Goal: Find specific page/section: Find specific page/section

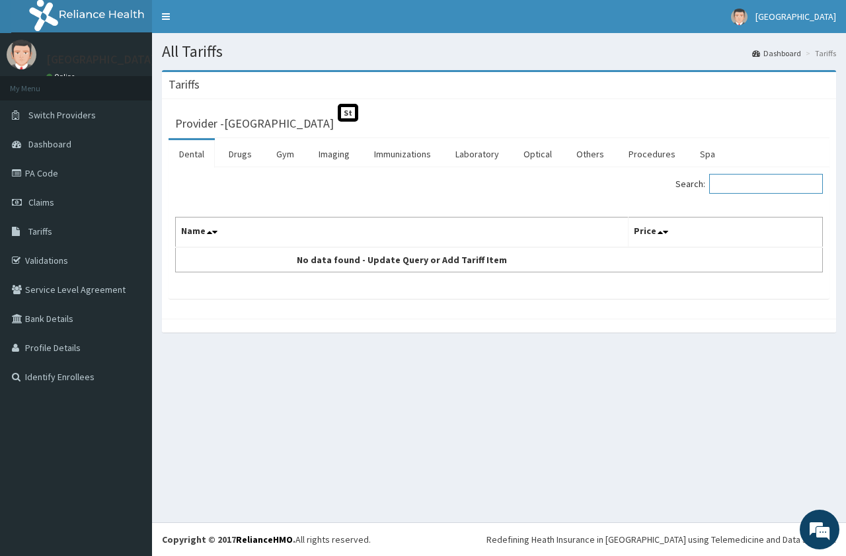
click at [746, 175] on input "Search:" at bounding box center [766, 184] width 114 height 20
type input "W"
type input "ROOM"
click at [592, 156] on link "Others" at bounding box center [590, 154] width 49 height 28
click at [732, 184] on input "Search:" at bounding box center [766, 184] width 114 height 20
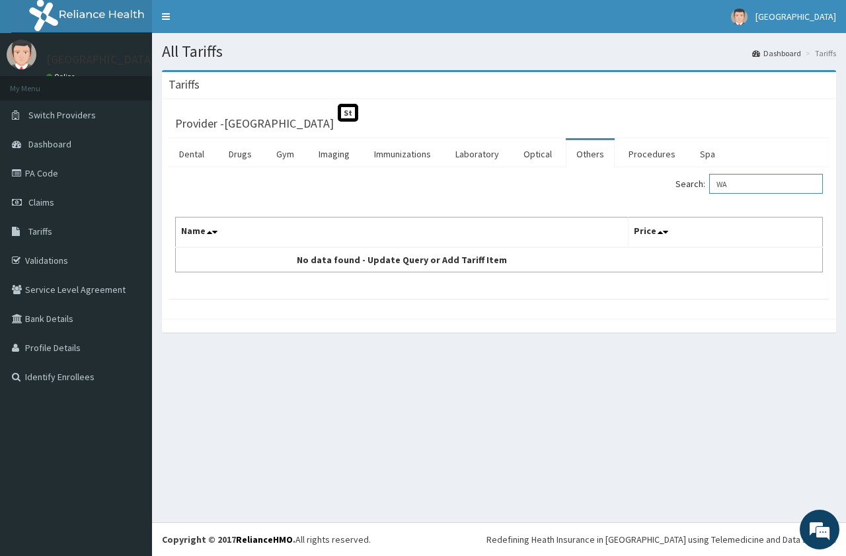
type input "W"
type input "R"
click at [88, 175] on link "PA Code" at bounding box center [76, 173] width 152 height 29
click at [636, 160] on link "Procedures" at bounding box center [652, 154] width 68 height 28
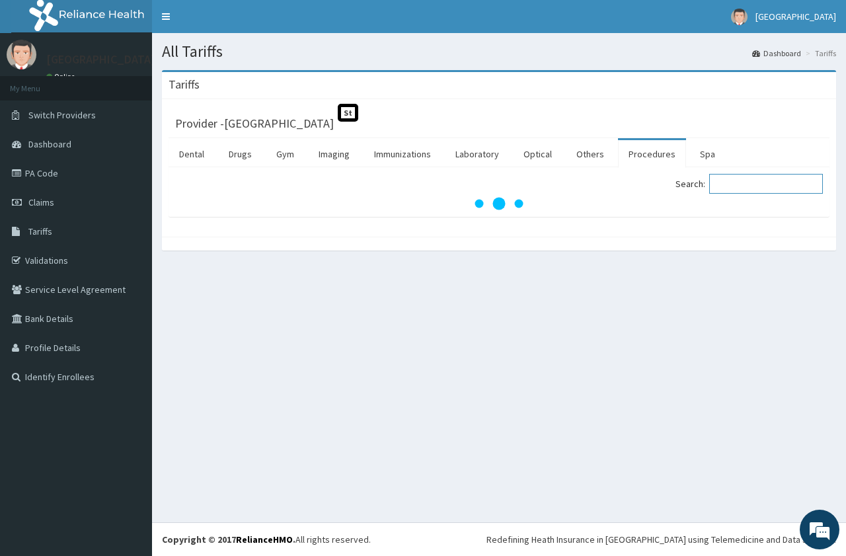
click at [745, 190] on input "Search:" at bounding box center [766, 184] width 114 height 20
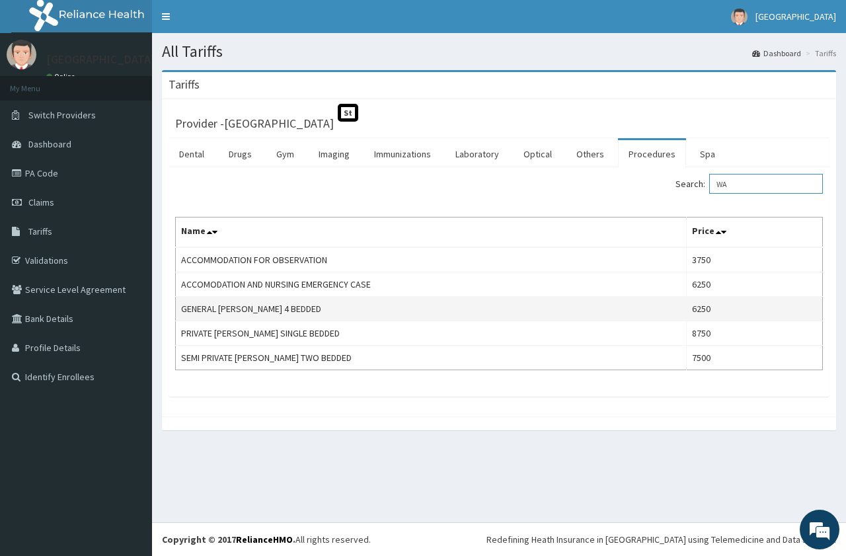
type input "W"
